Goal: Communication & Community: Participate in discussion

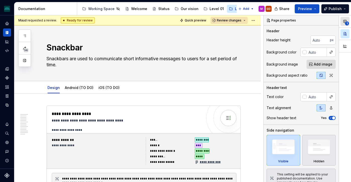
click at [347, 22] on span "1" at bounding box center [347, 23] width 4 height 4
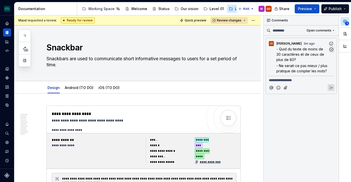
click at [300, 59] on p "- Quid du texte de moins de 30 caractères et de ceux de plus de 80?" at bounding box center [303, 54] width 52 height 16
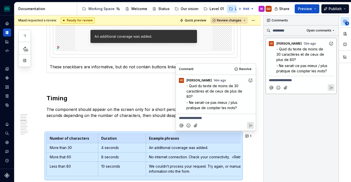
scroll to position [343, 0]
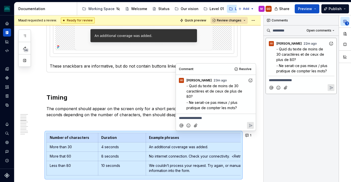
click at [62, 134] on th "Number of characters" at bounding box center [73, 137] width 52 height 9
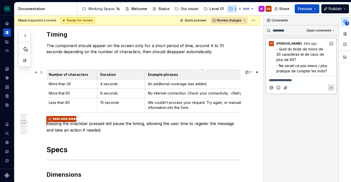
scroll to position [406, 0]
click at [159, 94] on p "No internet connection. Check your connectivity. <Retry>" at bounding box center [202, 93] width 109 height 5
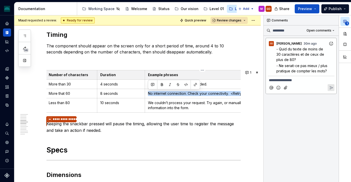
copy p "No internet connection. Check your connectivity. <Retry>"
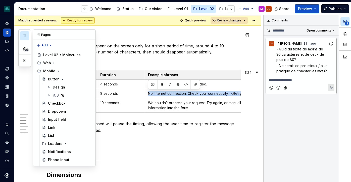
click at [24, 37] on icon "button" at bounding box center [25, 36] width 4 height 4
click at [54, 63] on icon "Page tree" at bounding box center [54, 62] width 1 height 1
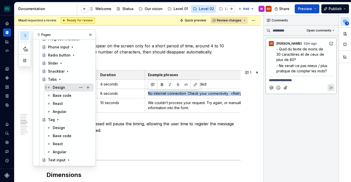
scroll to position [282, 0]
click at [59, 71] on div "Snackbar" at bounding box center [56, 70] width 17 height 5
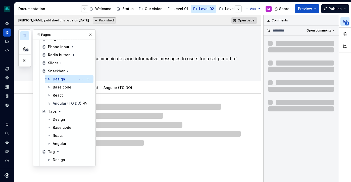
click at [58, 80] on div "Design" at bounding box center [59, 78] width 12 height 5
click at [94, 33] on button "button" at bounding box center [90, 34] width 7 height 7
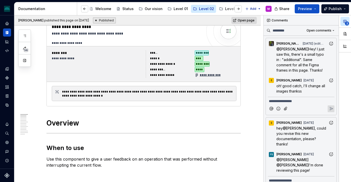
scroll to position [105, 0]
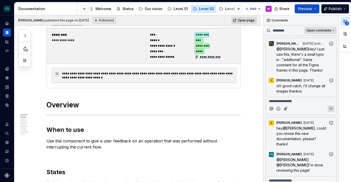
click at [322, 29] on span "Open comments" at bounding box center [319, 30] width 25 height 4
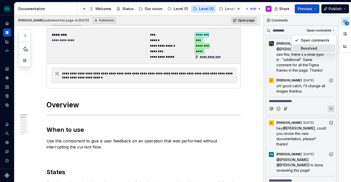
click at [316, 49] on div "Resolved" at bounding box center [317, 48] width 33 height 5
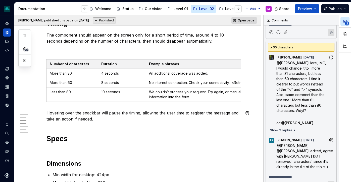
scroll to position [421, 0]
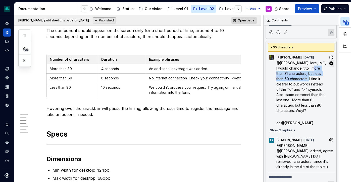
drag, startPoint x: 300, startPoint y: 62, endPoint x: 296, endPoint y: 74, distance: 11.9
click at [296, 74] on span "Here, IMO, I would change it to : more than 31 characters, but less than 60 cha…" at bounding box center [302, 87] width 51 height 52
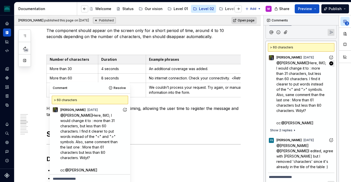
scroll to position [61, 0]
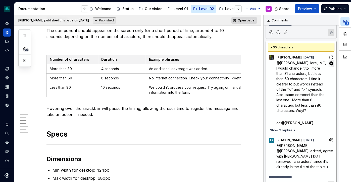
click at [297, 74] on span "Here, IMO, I would change it to : more than 31 characters, but less than 60 cha…" at bounding box center [302, 87] width 51 height 52
drag, startPoint x: 299, startPoint y: 62, endPoint x: 295, endPoint y: 73, distance: 12.1
click at [295, 73] on span "Here, IMO, I would change it to : more than 31 characters, but less than 60 cha…" at bounding box center [302, 87] width 51 height 52
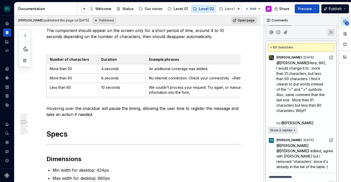
click at [280, 128] on span "Show 2 replies" at bounding box center [281, 130] width 22 height 4
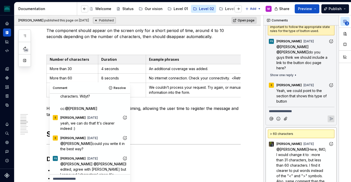
scroll to position [12, 0]
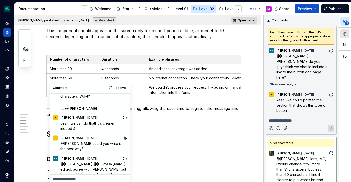
click at [343, 32] on button "button" at bounding box center [345, 33] width 9 height 9
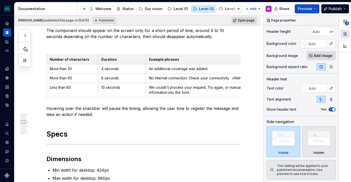
scroll to position [9, 0]
click at [344, 33] on button "button" at bounding box center [345, 33] width 9 height 9
click at [345, 46] on button "button" at bounding box center [345, 46] width 9 height 9
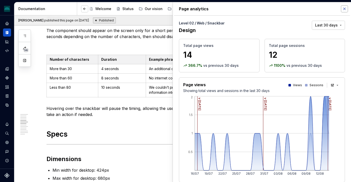
click at [343, 9] on button "button" at bounding box center [344, 8] width 7 height 7
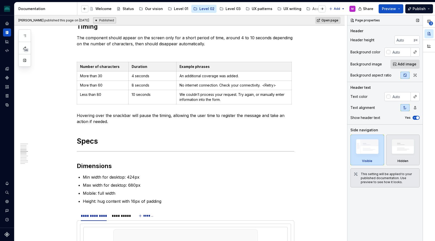
scroll to position [401, 0]
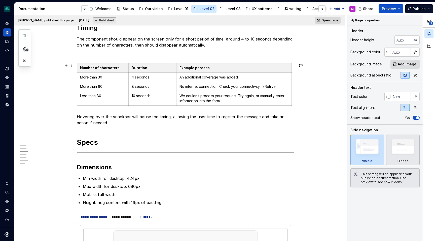
type textarea "*"
